Goal: Task Accomplishment & Management: Complete application form

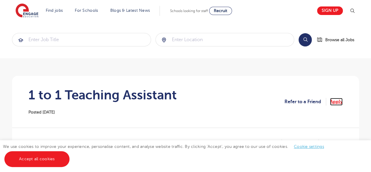
click at [336, 102] on link "Apply" at bounding box center [336, 102] width 13 height 8
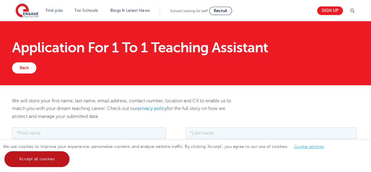
click at [26, 157] on link "Accept all cookies" at bounding box center [36, 159] width 65 height 16
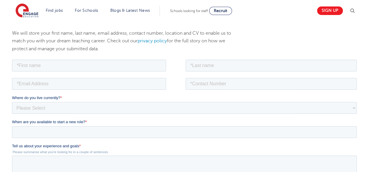
scroll to position [69, 0]
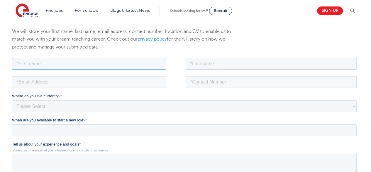
click at [74, 63] on input "text" at bounding box center [89, 63] width 154 height 12
type input "Asma"
click at [241, 58] on input "text" at bounding box center [271, 63] width 171 height 12
type input "Benomran"
click at [104, 77] on input "email" at bounding box center [89, 82] width 154 height 12
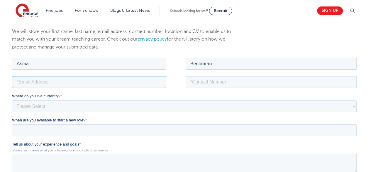
type input "asmabenomran5.ab@gmail.com"
click at [210, 81] on input "tel" at bounding box center [271, 82] width 171 height 12
type input "+447795080575"
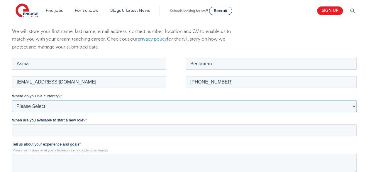
click at [53, 104] on select "Please Select UK Canada Ireland Australia New Zealand Europe USA South Africa J…" at bounding box center [184, 106] width 345 height 12
select select "UK"
click at [12, 100] on select "Please Select UK Canada Ireland Australia New Zealand Europe USA South Africa J…" at bounding box center [184, 106] width 345 height 12
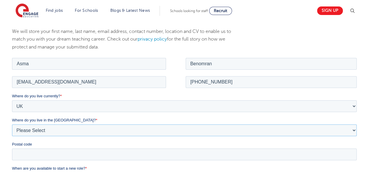
click at [45, 131] on select "Please Select Overseas Barnsley Bedfordshire Berkshire Bournemouth Bracknell Fo…" at bounding box center [184, 130] width 345 height 12
select select "Leeds"
click at [12, 124] on select "Please Select Overseas Barnsley Bedfordshire Berkshire Bournemouth Bracknell Fo…" at bounding box center [184, 130] width 345 height 12
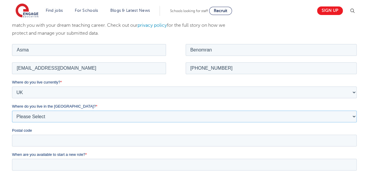
scroll to position [93, 0]
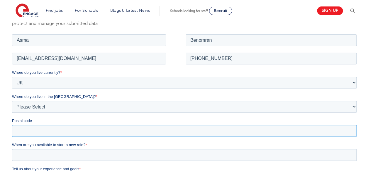
click at [241, 129] on input "Postal code" at bounding box center [184, 130] width 345 height 12
type input "LS14 1HX"
click at [53, 156] on input "When are you available to start a new role? *" at bounding box center [184, 154] width 345 height 12
drag, startPoint x: 369, startPoint y: 71, endPoint x: 374, endPoint y: 91, distance: 20.5
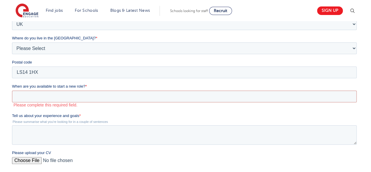
scroll to position [159, 0]
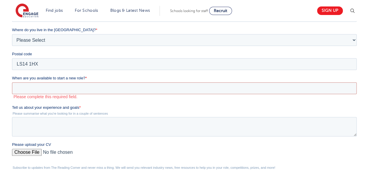
drag, startPoint x: 373, startPoint y: 169, endPoint x: 96, endPoint y: 120, distance: 281.2
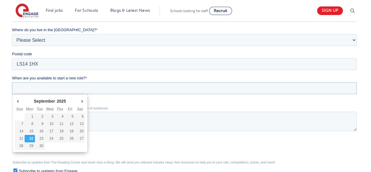
click at [108, 87] on input "When are you available to start a new role? *" at bounding box center [184, 88] width 345 height 12
type div "2025-10-24"
type input "2025/10/24"
click at [66, 89] on input "2025/10/24" at bounding box center [184, 88] width 345 height 12
click at [57, 87] on input "2025/10/24" at bounding box center [184, 88] width 345 height 12
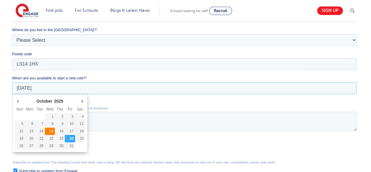
type div "2025-10-15"
type input "2025/10/15"
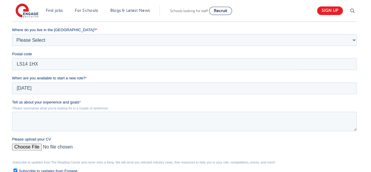
click at [28, 148] on input "Please upload your CV" at bounding box center [184, 149] width 345 height 12
type input "C:\fakepath\ASMA UPD CV.docx"
click at [97, 122] on textarea "Tell us about your experience and goals *" at bounding box center [184, 120] width 345 height 19
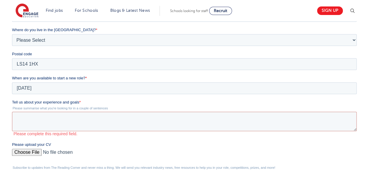
click at [64, 147] on div "Please upload your CV" at bounding box center [185, 150] width 347 height 19
click at [68, 150] on input "Please upload your CV" at bounding box center [184, 154] width 345 height 12
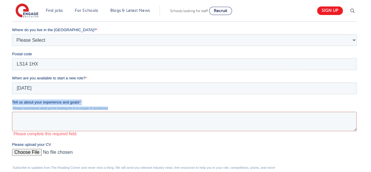
drag, startPoint x: 110, startPoint y: 108, endPoint x: 12, endPoint y: 100, distance: 98.0
click at [12, 100] on div "Tell us about your experience and goals * Please summarise what you're looking …" at bounding box center [185, 117] width 347 height 37
copy div "Tell us about your experience and goals * Please summarise what you're looking …"
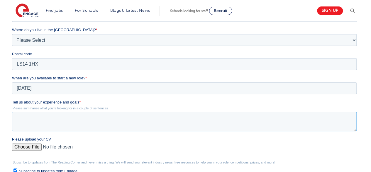
click at [45, 121] on textarea "Tell us about your experience and goals *" at bounding box center [184, 120] width 345 height 19
paste textarea "I am a compassionate and patient teaching assistant with experience supporting …"
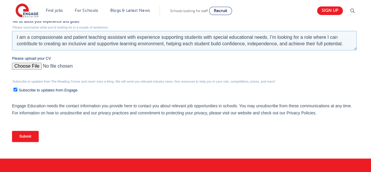
scroll to position [241, 0]
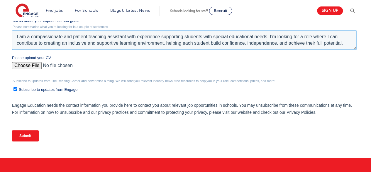
type textarea "I am a compassionate and patient teaching assistant with experience supporting …"
click at [25, 136] on input "Submit" at bounding box center [25, 135] width 27 height 11
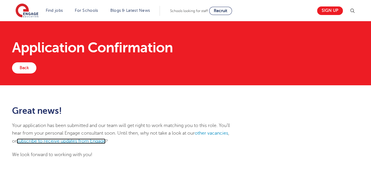
click at [56, 141] on link "subscribe to receive updates from Engage" at bounding box center [61, 140] width 89 height 5
